Goal: Task Accomplishment & Management: Manage account settings

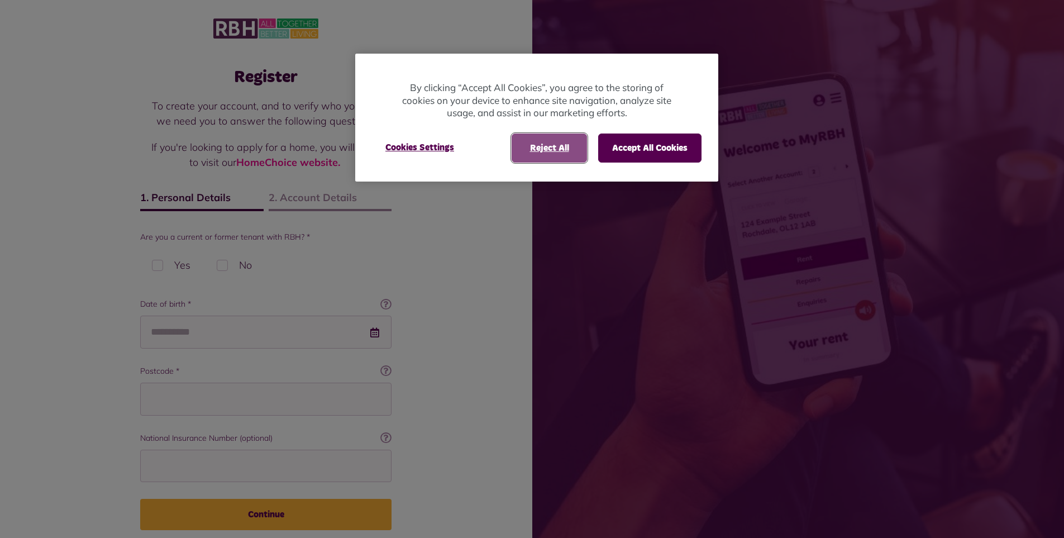
click at [560, 140] on button "Reject All" at bounding box center [549, 148] width 75 height 29
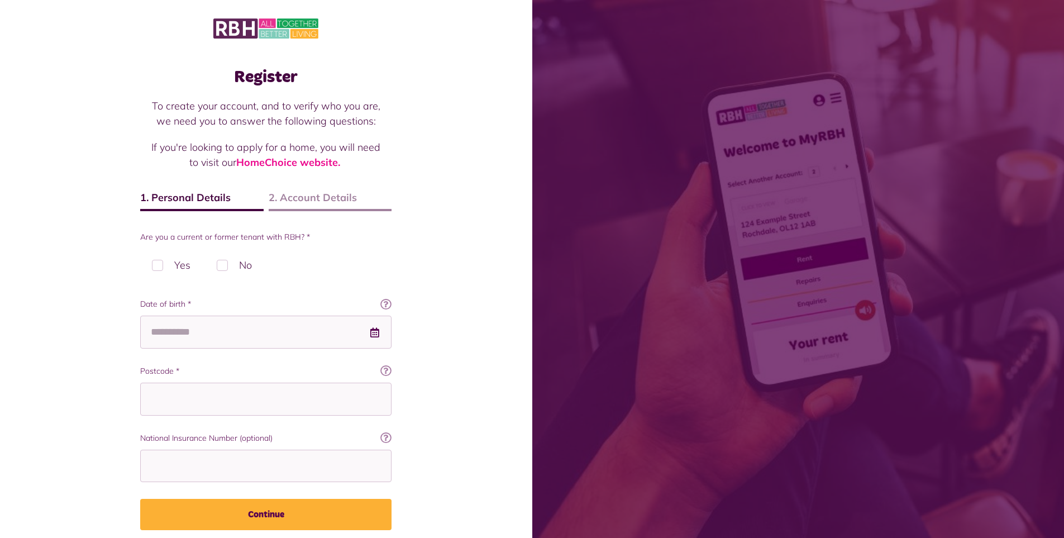
click at [158, 268] on label "Yes" at bounding box center [171, 265] width 62 height 33
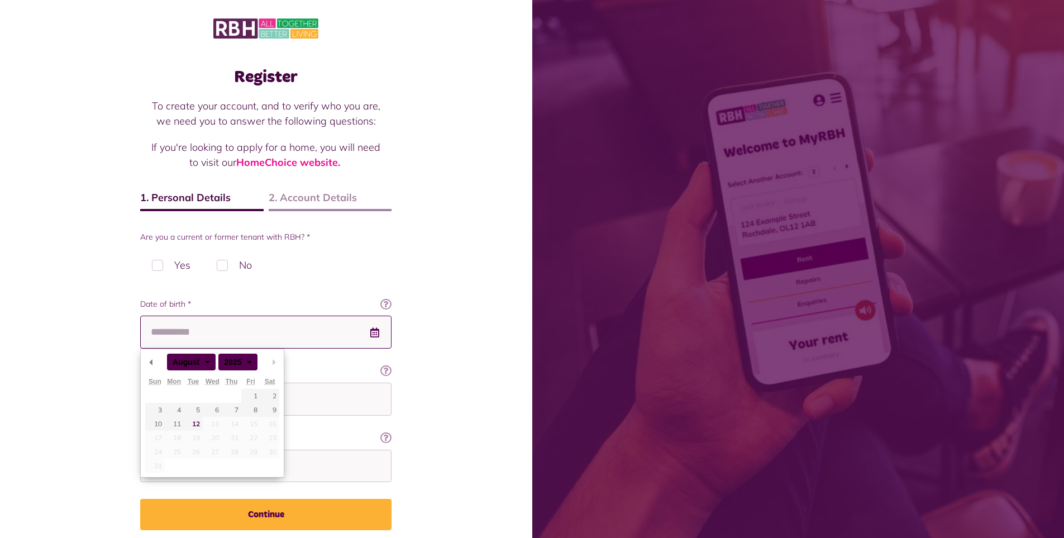
click at [220, 330] on input "Date of birth *" at bounding box center [265, 332] width 251 height 33
type input "**********"
click at [340, 409] on input "Postcode *" at bounding box center [265, 399] width 251 height 33
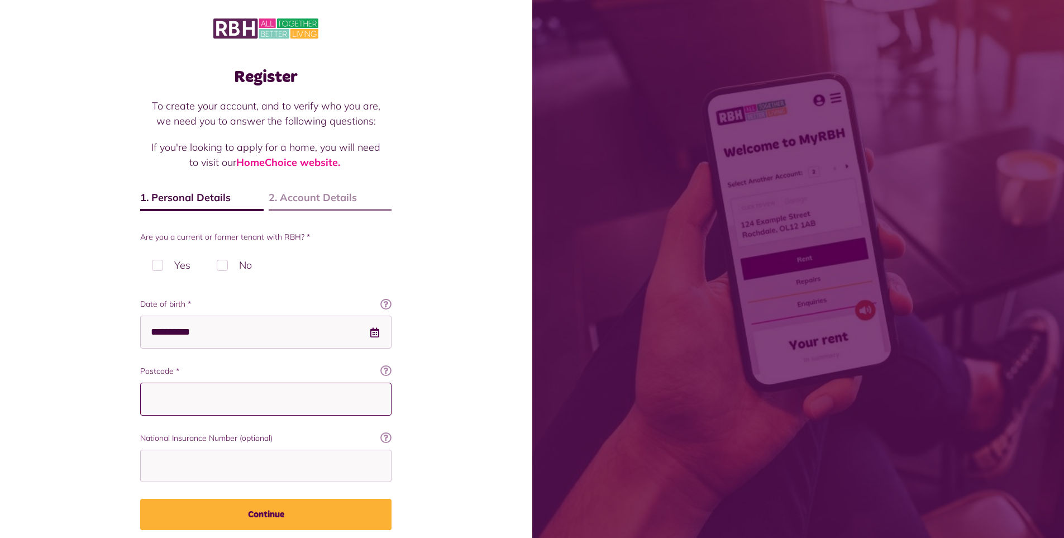
click at [231, 397] on input "Postcode *" at bounding box center [265, 399] width 251 height 33
drag, startPoint x: 217, startPoint y: 398, endPoint x: 191, endPoint y: 398, distance: 26.3
click at [191, 398] on input "Postcode *" at bounding box center [265, 399] width 251 height 33
type input "*******"
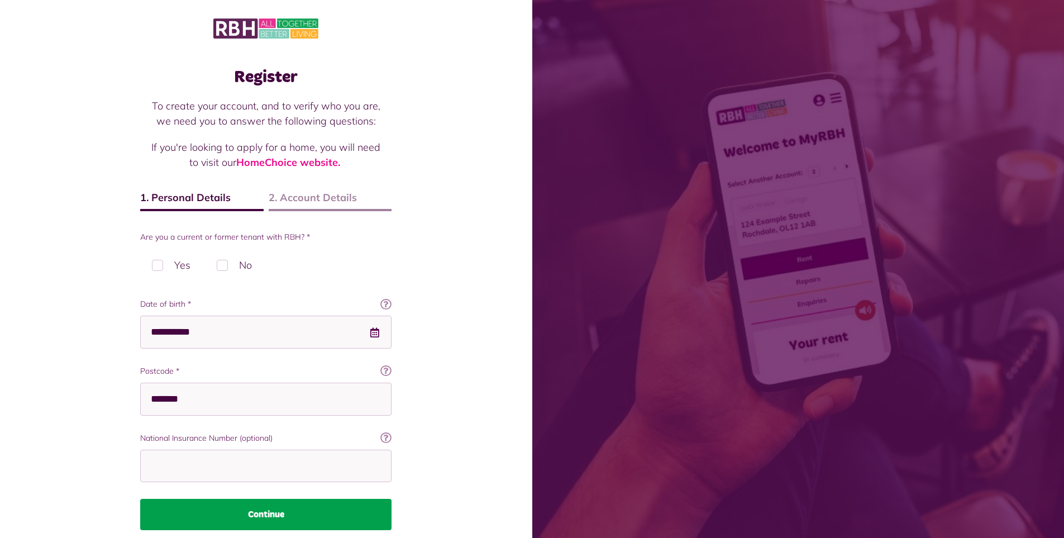
click at [254, 510] on button "Continue" at bounding box center [265, 514] width 251 height 31
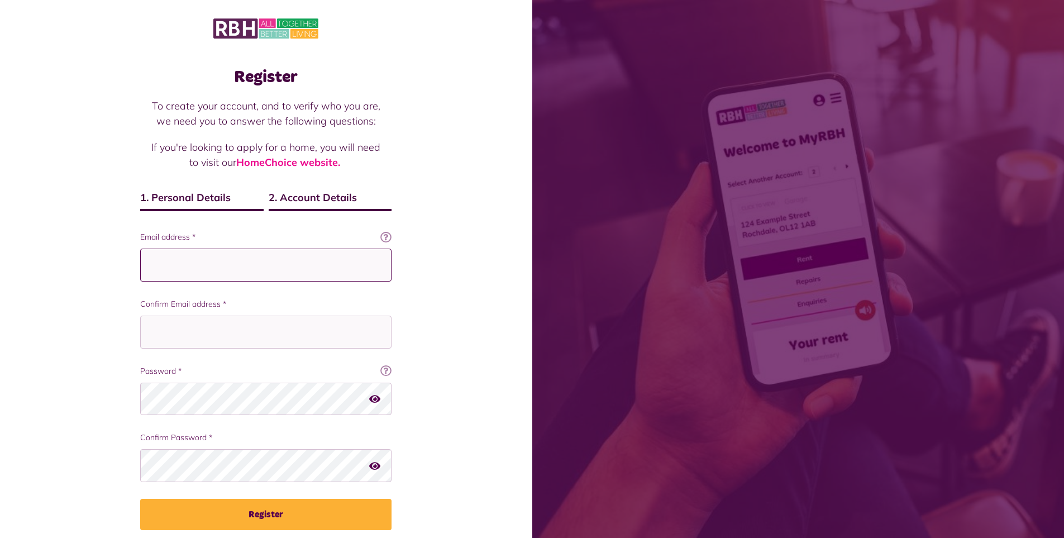
click at [196, 254] on input "Email address *" at bounding box center [265, 265] width 251 height 33
type input "**********"
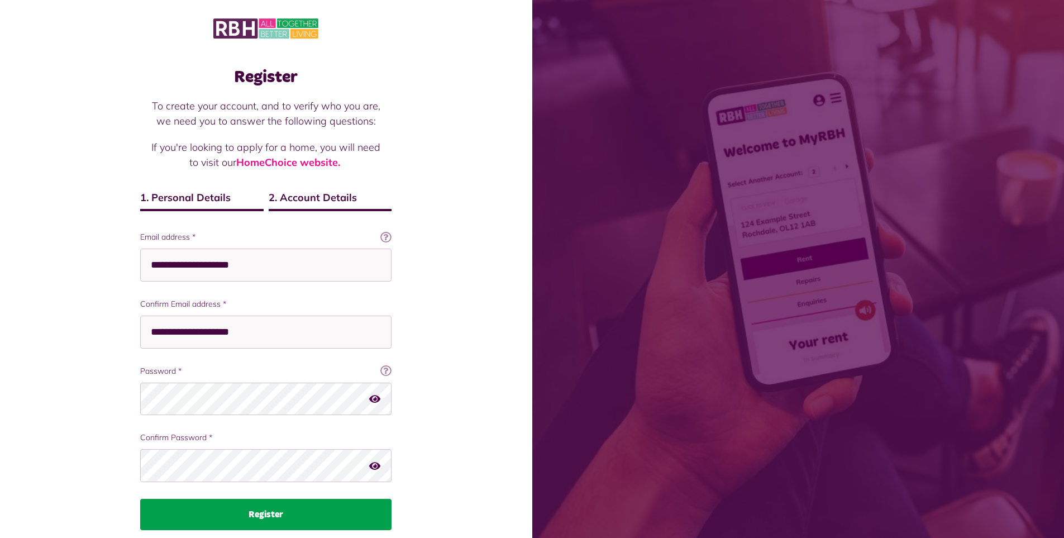
click at [289, 506] on button "Register" at bounding box center [265, 514] width 251 height 31
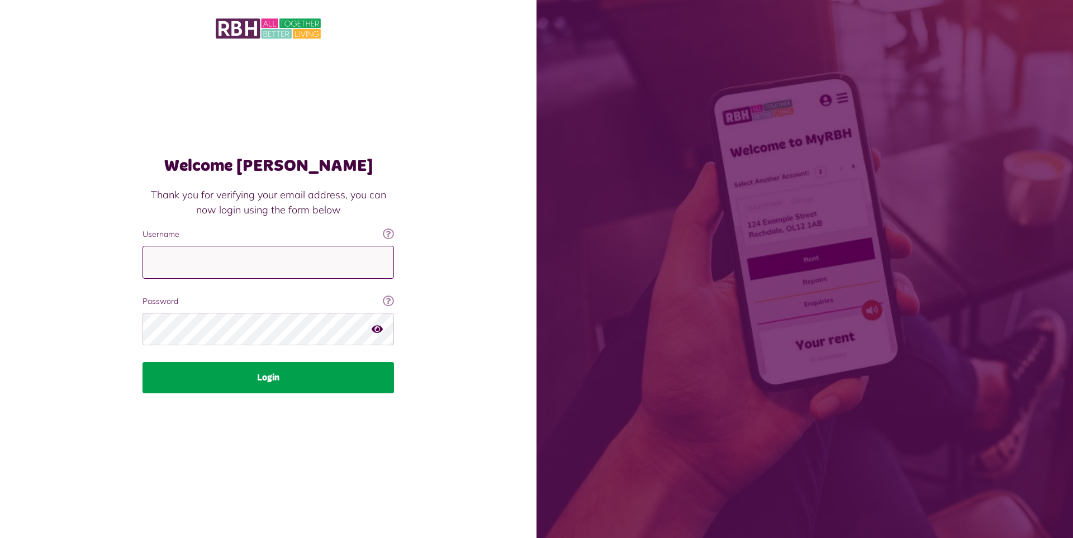
type input "**********"
click at [243, 381] on button "Login" at bounding box center [267, 377] width 251 height 31
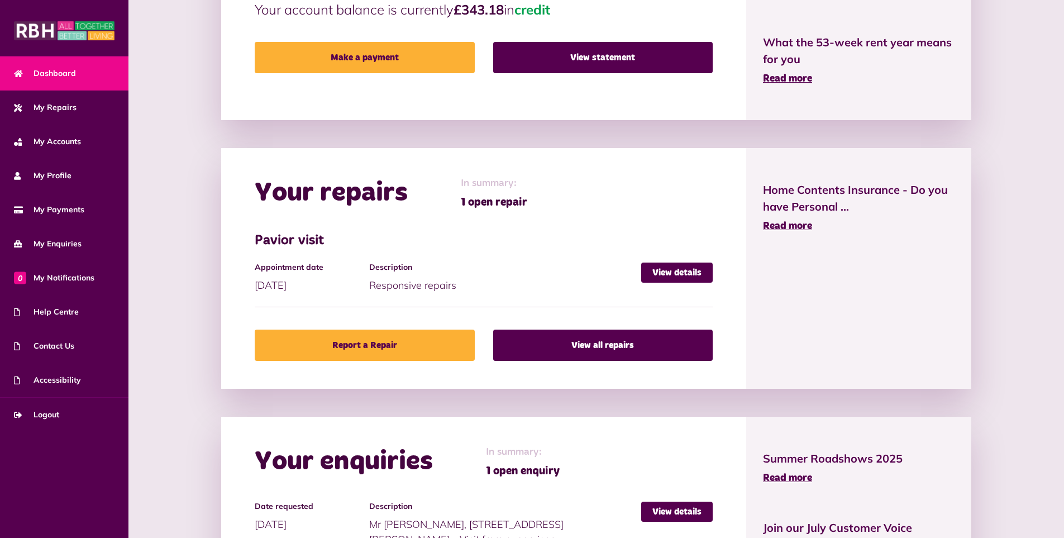
scroll to position [279, 0]
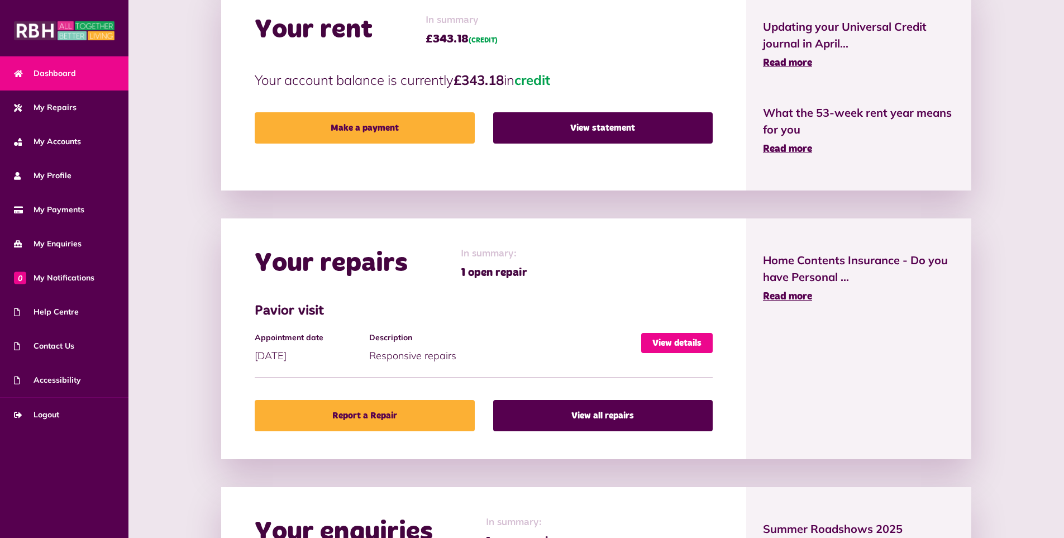
click at [664, 340] on link "View details" at bounding box center [677, 343] width 72 height 20
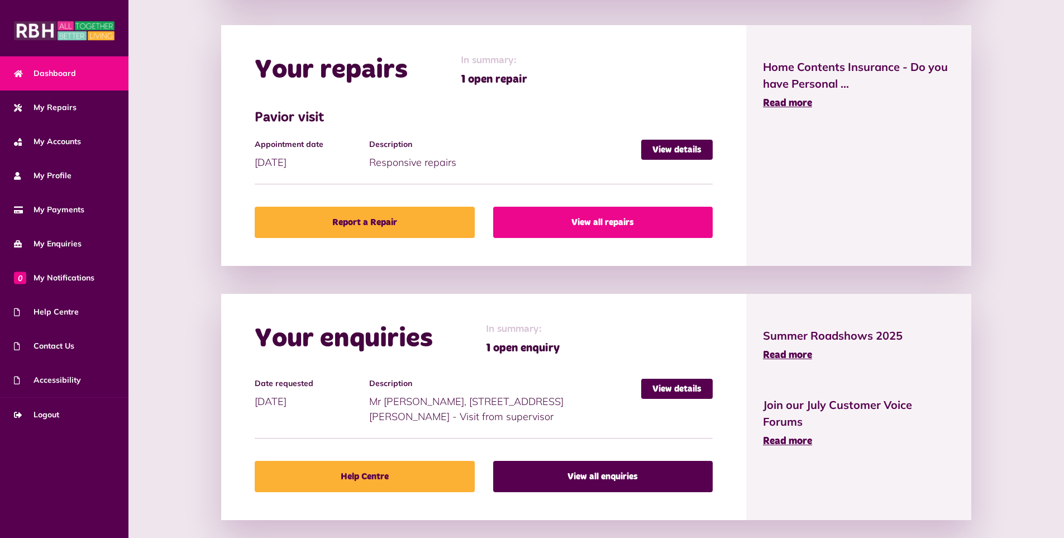
scroll to position [487, 0]
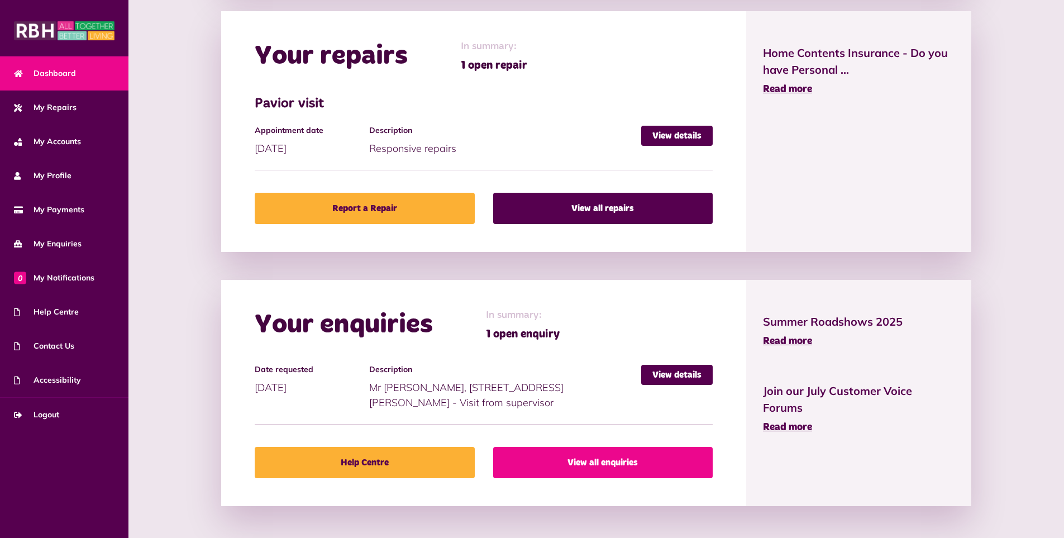
click at [611, 458] on link "View all enquiries" at bounding box center [603, 462] width 220 height 31
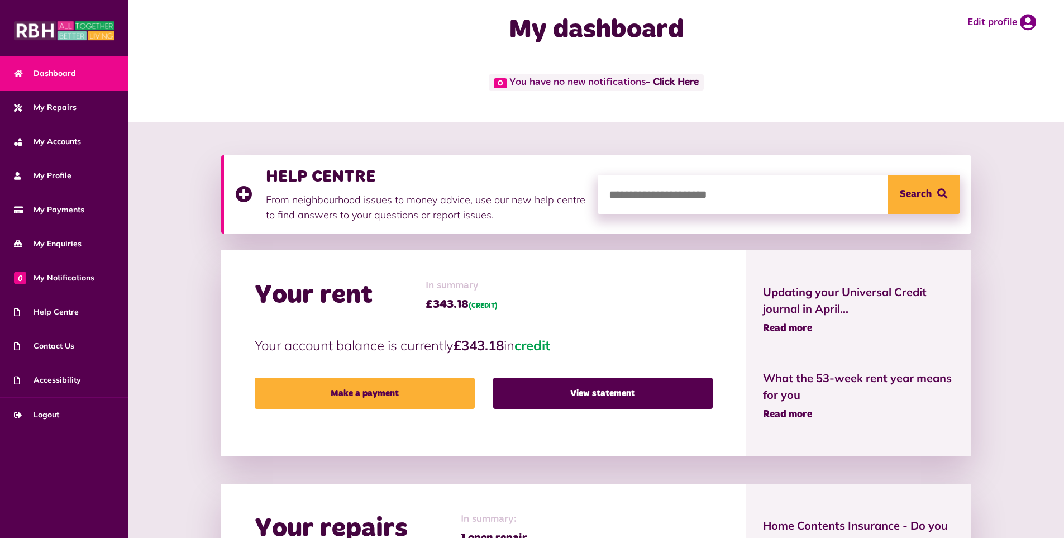
scroll to position [0, 0]
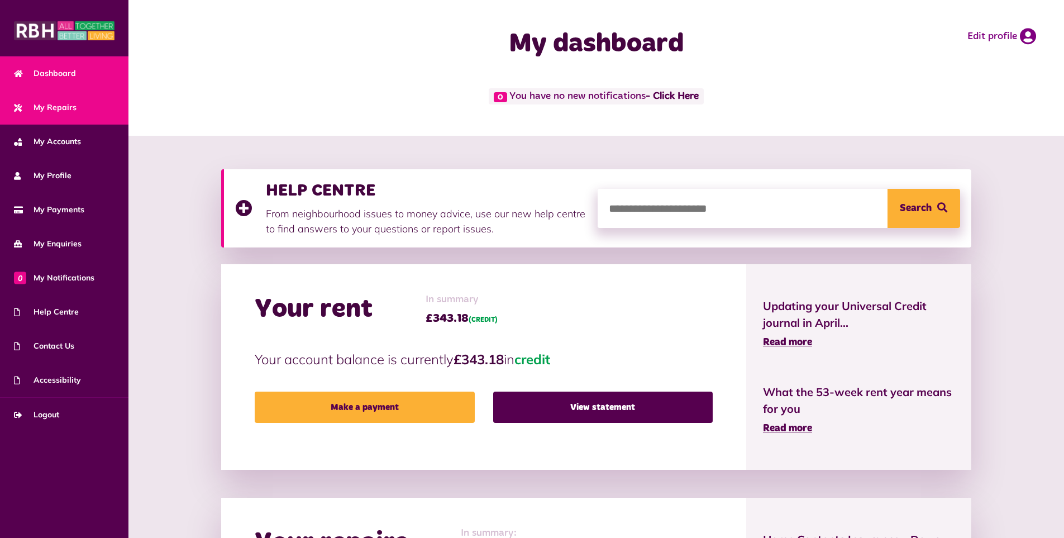
click at [49, 104] on span "My Repairs" at bounding box center [45, 108] width 63 height 12
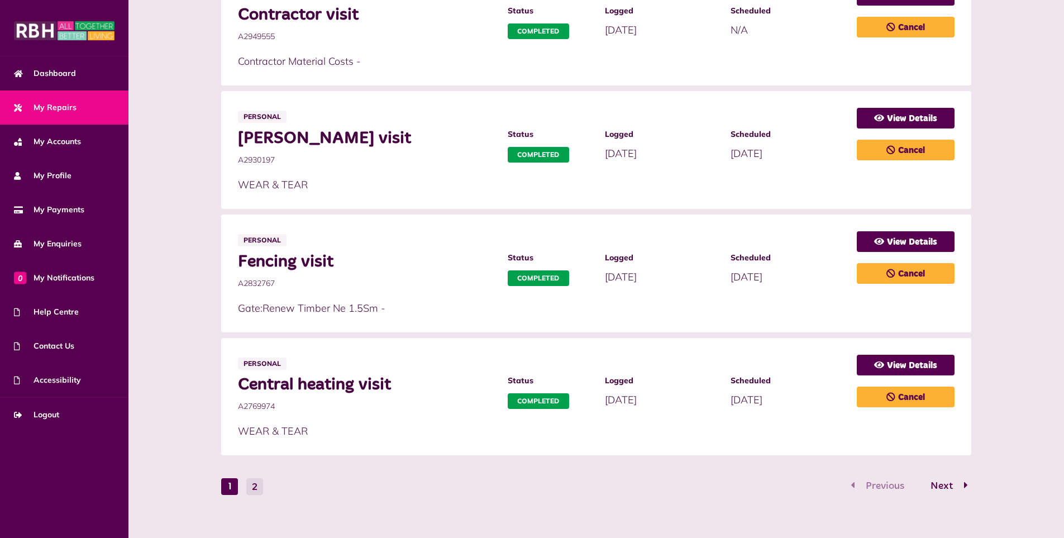
scroll to position [537, 0]
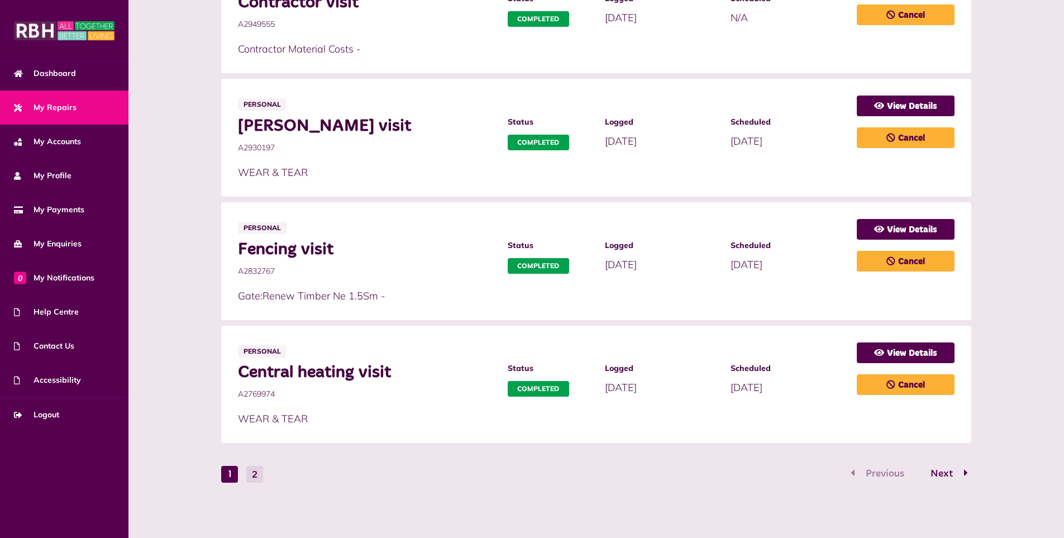
click at [947, 469] on span "Next" at bounding box center [941, 474] width 39 height 10
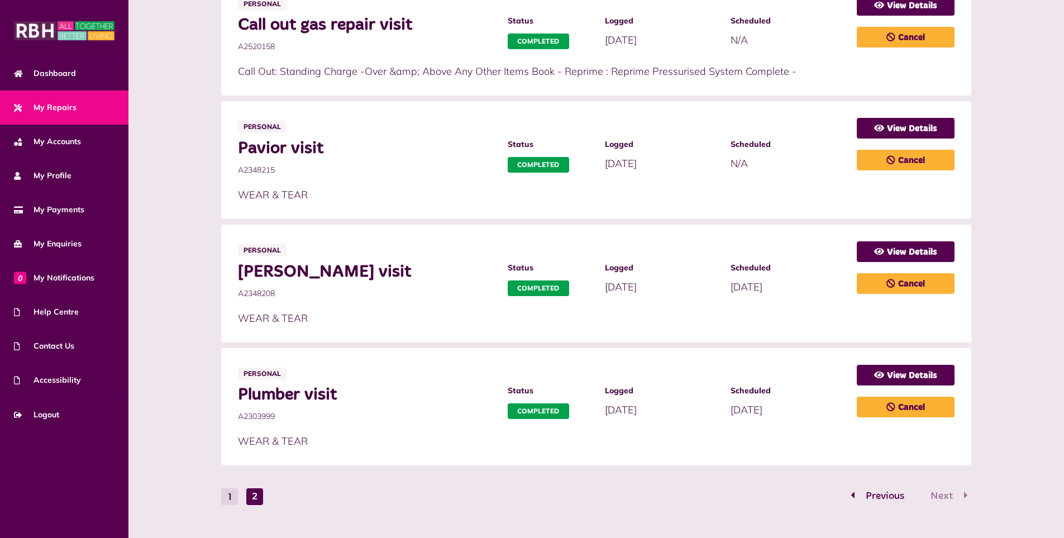
scroll to position [414, 0]
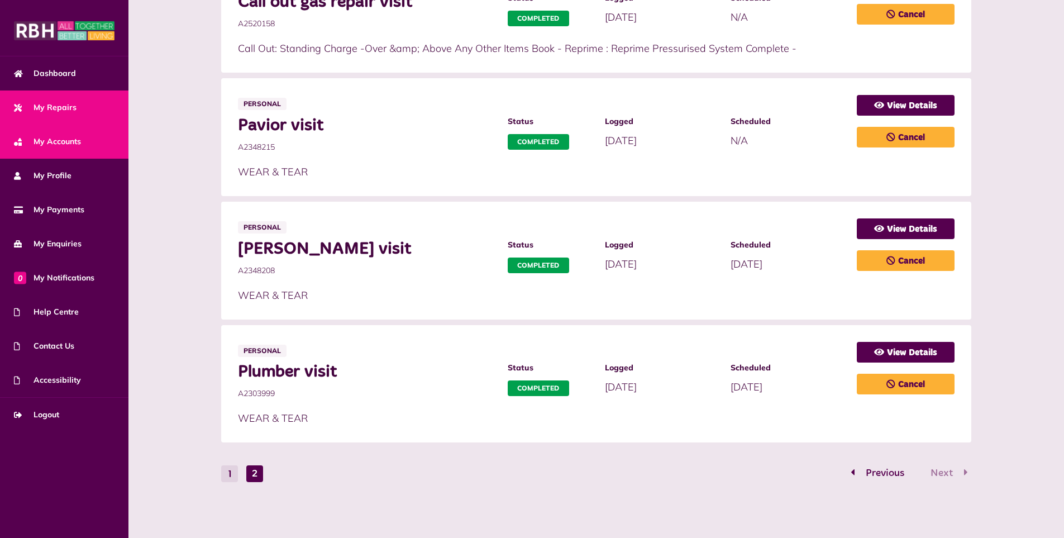
click at [87, 140] on link "My Accounts" at bounding box center [64, 142] width 129 height 34
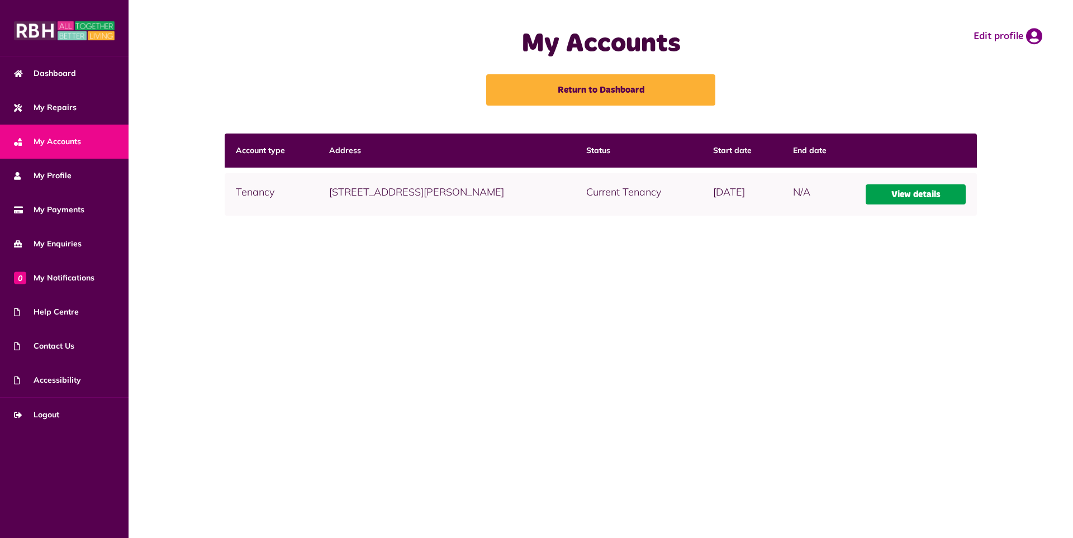
click at [903, 197] on link "View details" at bounding box center [915, 194] width 100 height 20
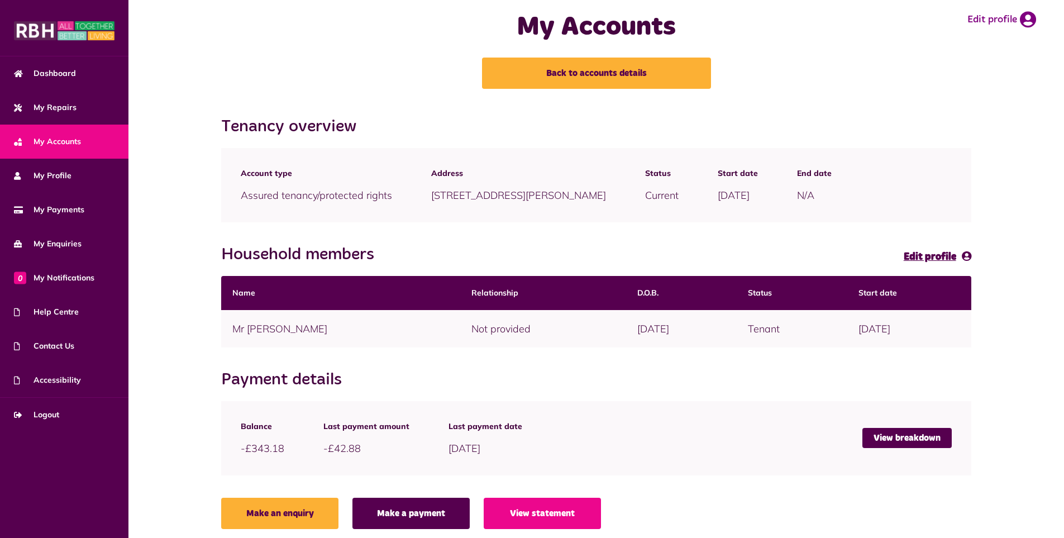
scroll to position [25, 0]
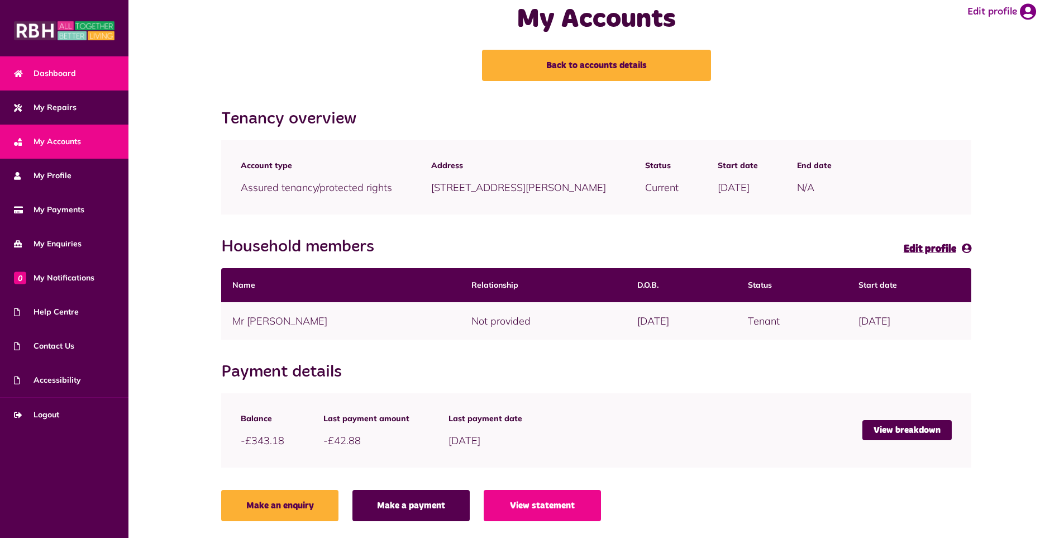
click at [74, 69] on span "Dashboard" at bounding box center [45, 74] width 62 height 12
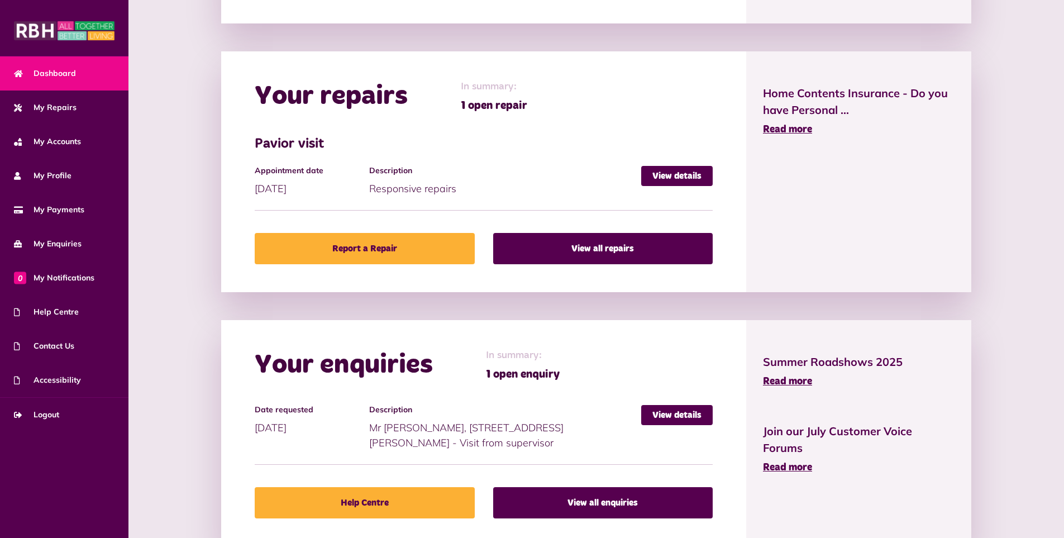
scroll to position [96, 0]
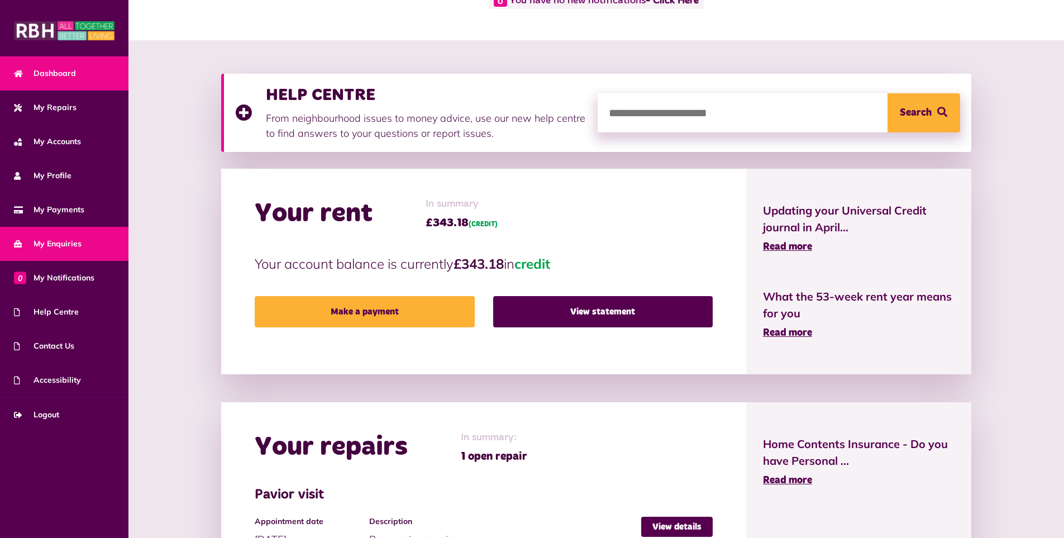
click at [46, 241] on span "My Enquiries" at bounding box center [48, 244] width 68 height 12
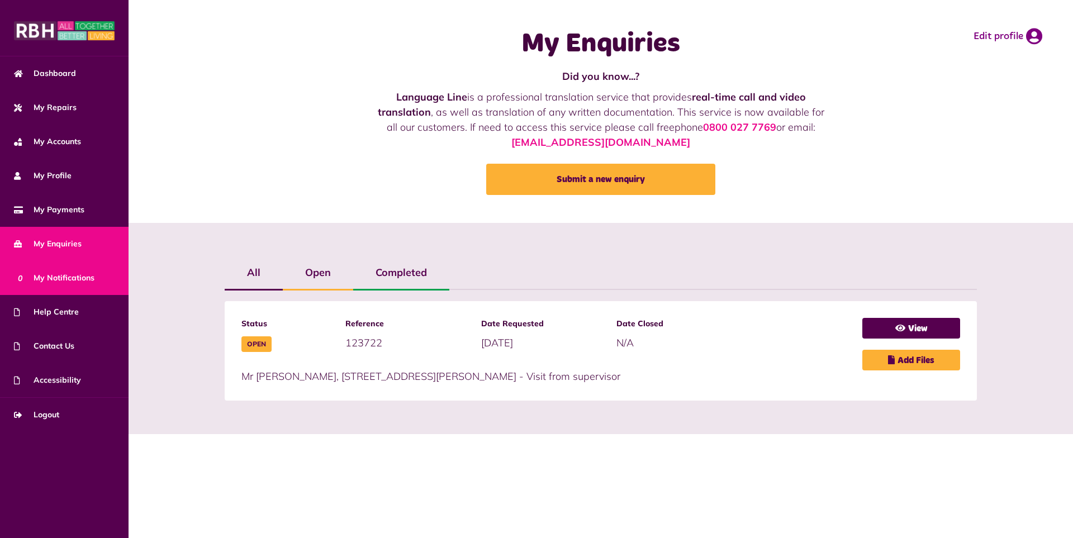
click at [82, 277] on span "0 My Notifications" at bounding box center [54, 278] width 80 height 12
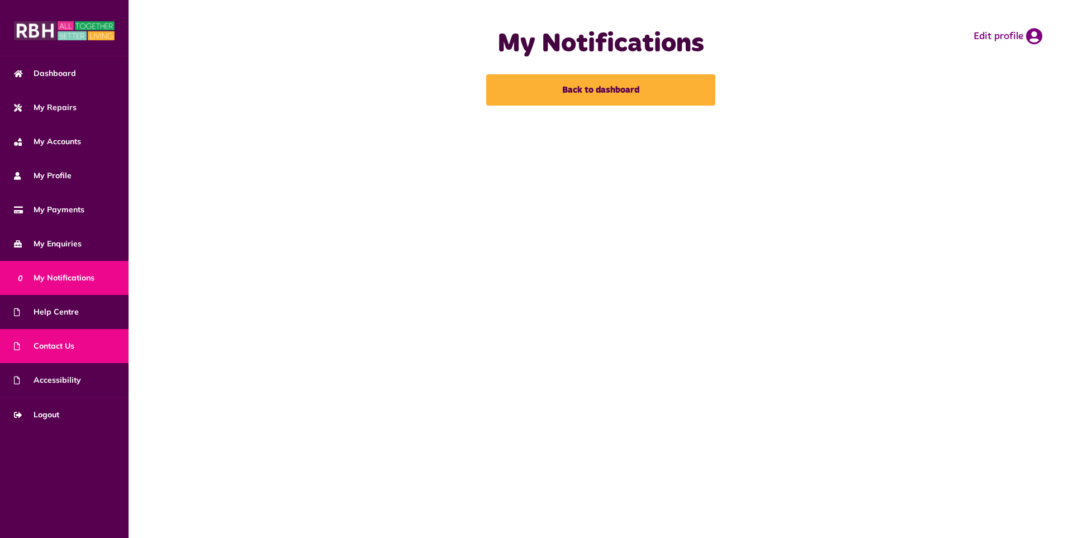
click at [55, 340] on link "Contact Us" at bounding box center [64, 346] width 129 height 34
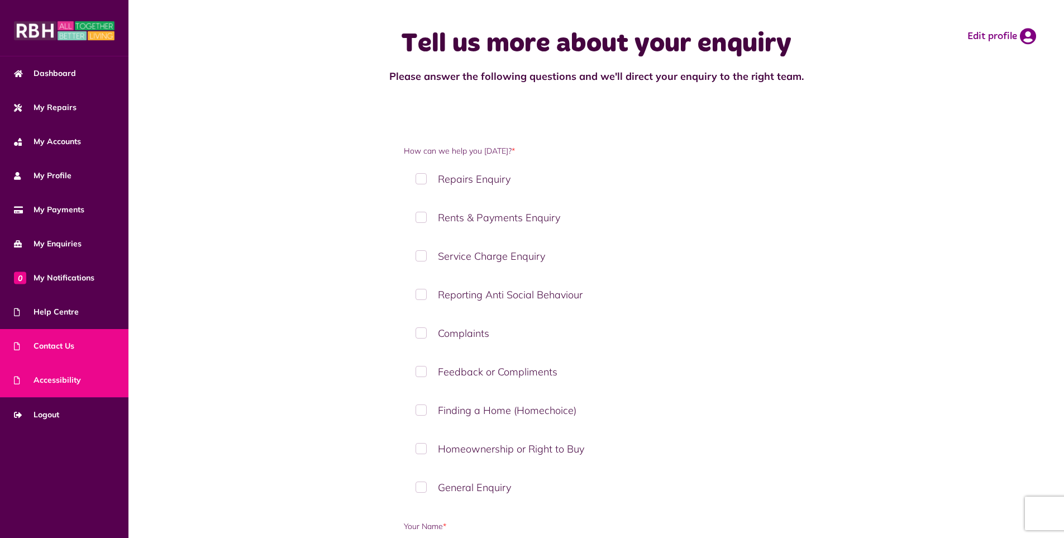
click at [46, 376] on span "Accessibility" at bounding box center [47, 380] width 67 height 12
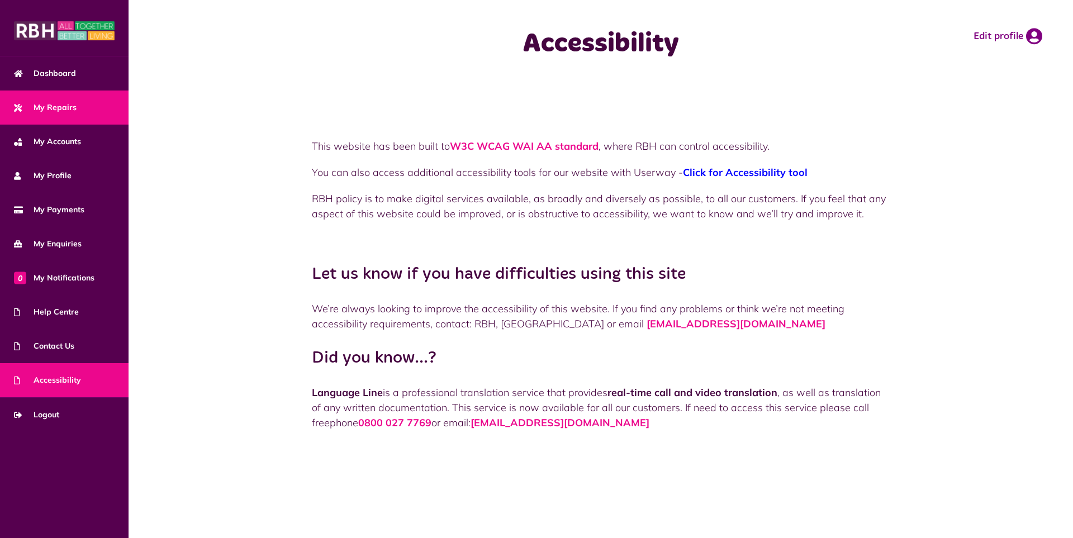
click at [42, 104] on span "My Repairs" at bounding box center [45, 108] width 63 height 12
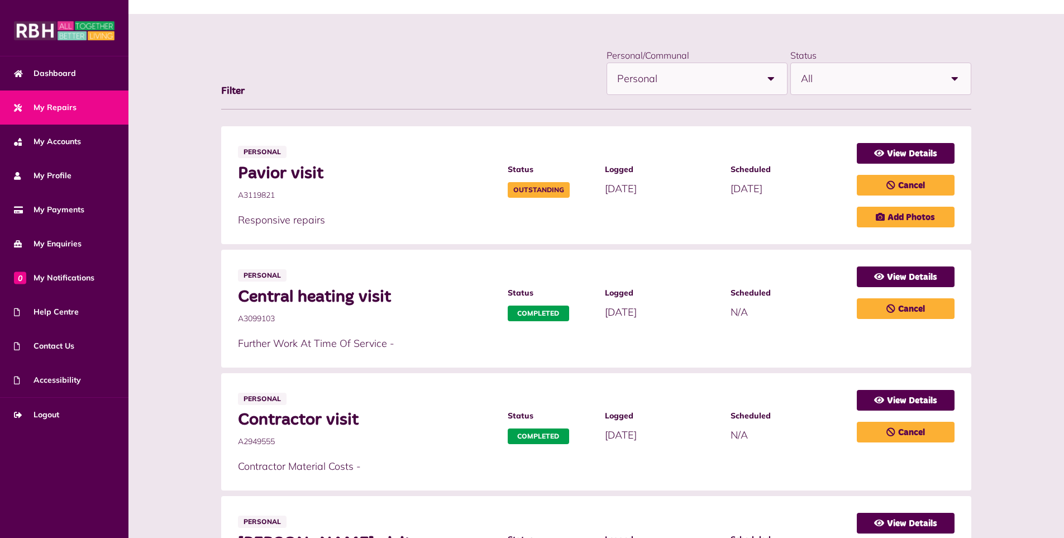
scroll to position [90, 0]
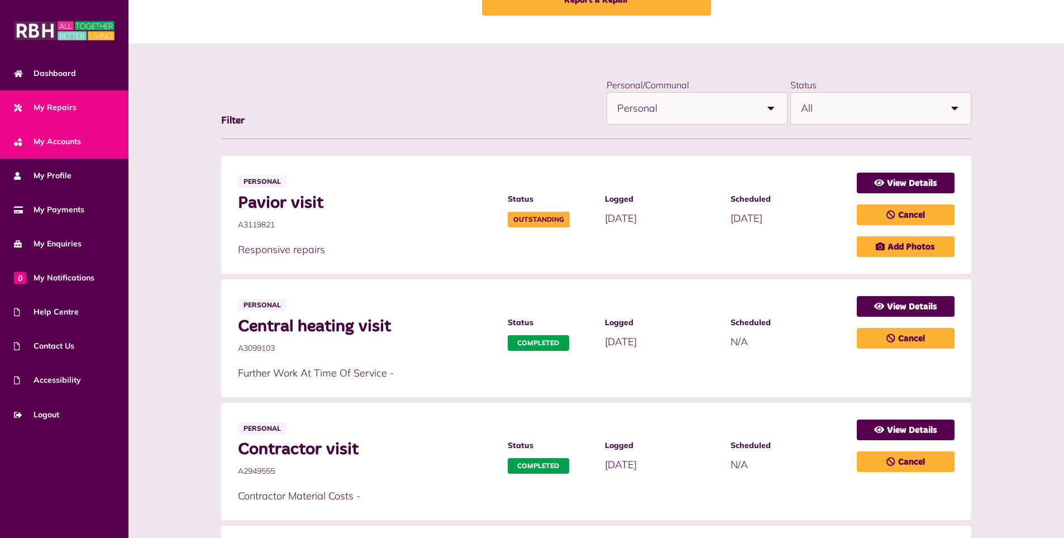
click at [63, 141] on span "My Accounts" at bounding box center [47, 142] width 67 height 12
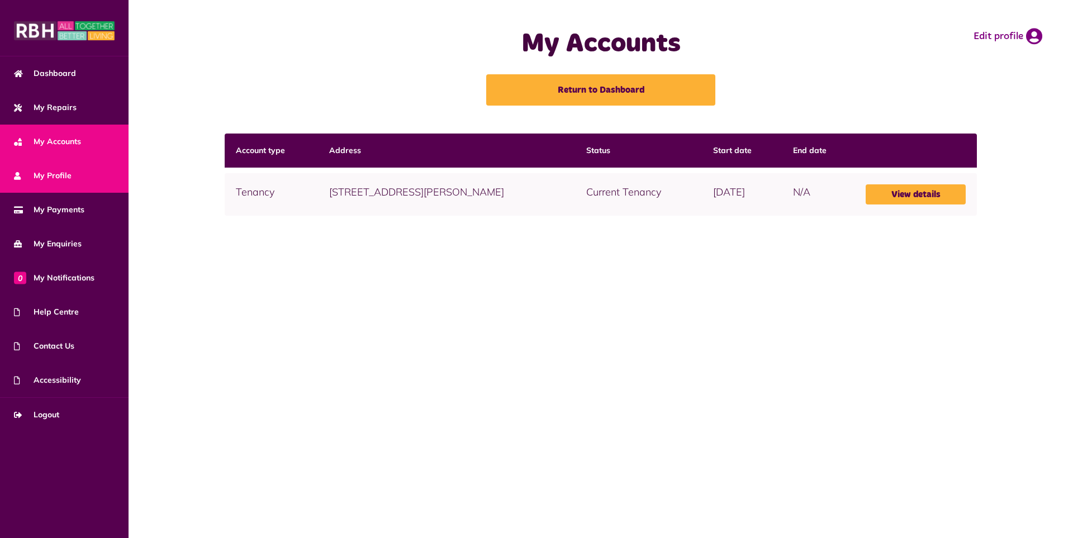
click at [51, 178] on span "My Profile" at bounding box center [43, 176] width 58 height 12
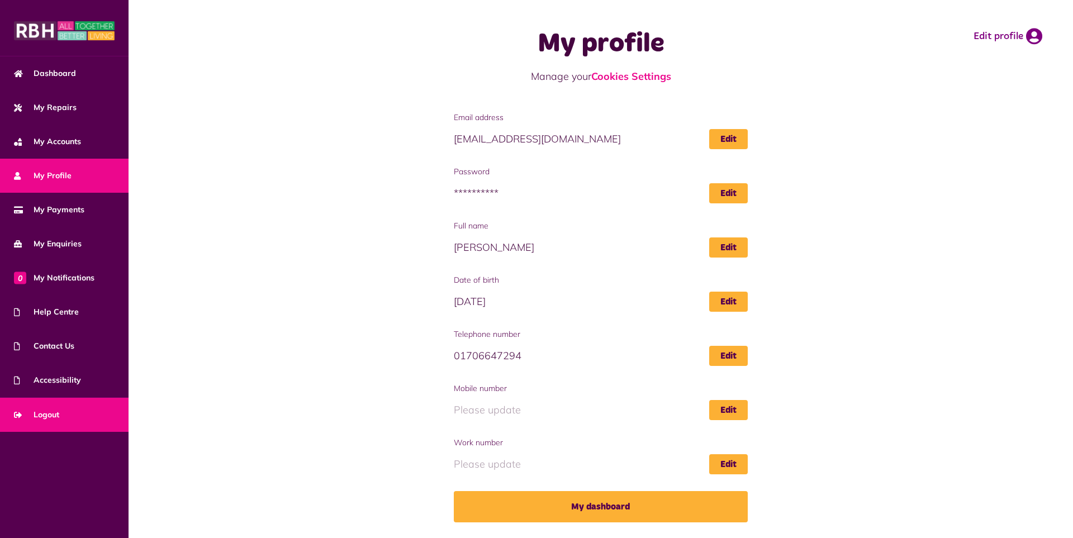
click at [60, 407] on link "Logout" at bounding box center [64, 415] width 129 height 34
